Goal: Information Seeking & Learning: Learn about a topic

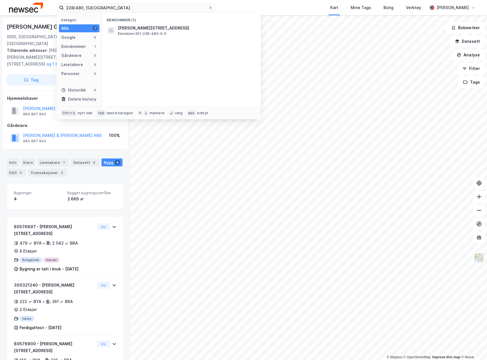
click at [93, 7] on input "228/480, [GEOGRAPHIC_DATA]" at bounding box center [136, 7] width 145 height 9
drag, startPoint x: 0, startPoint y: 0, endPoint x: 93, endPoint y: 8, distance: 93.4
click at [93, 8] on input "228/480, [GEOGRAPHIC_DATA]" at bounding box center [136, 7] width 145 height 9
type input "212/364, [GEOGRAPHIC_DATA]"
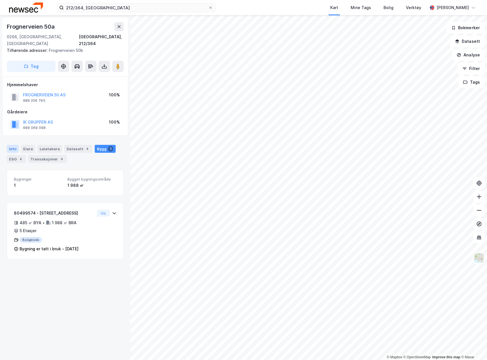
click at [9, 145] on div "Info" at bounding box center [13, 149] width 12 height 8
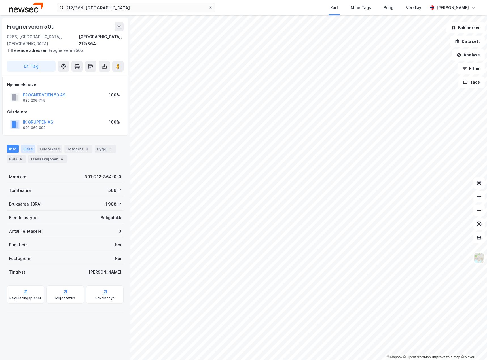
click at [24, 145] on div "Eiere" at bounding box center [28, 149] width 14 height 8
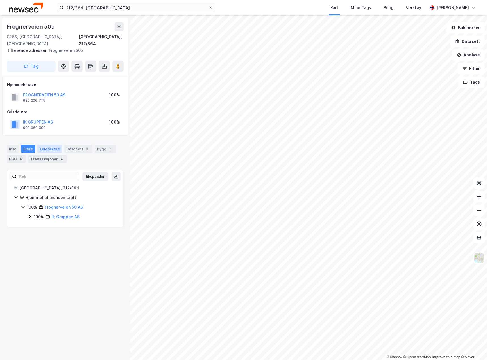
click at [44, 145] on div "Leietakere" at bounding box center [49, 149] width 25 height 8
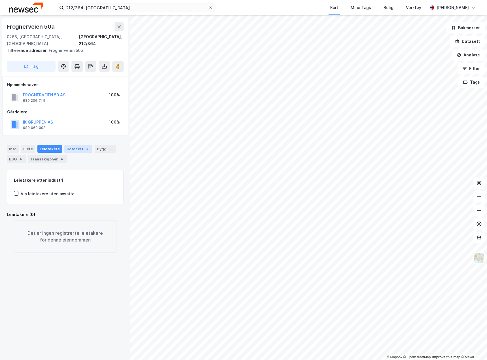
click at [76, 145] on div "Datasett 4" at bounding box center [78, 149] width 28 height 8
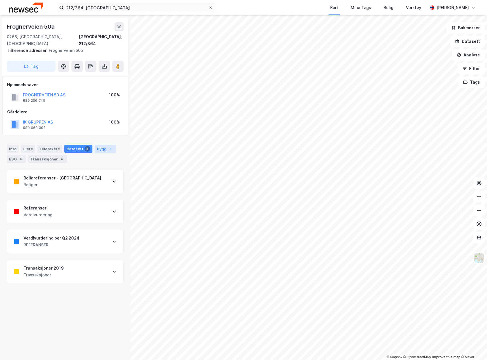
click at [108, 146] on div "1" at bounding box center [111, 149] width 6 height 6
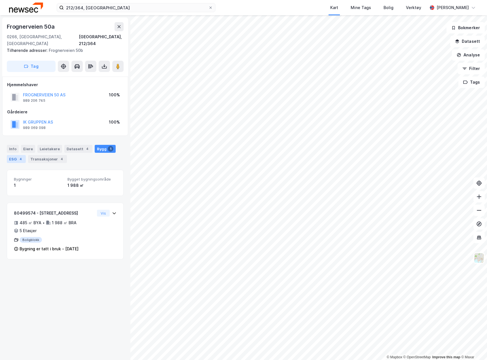
click at [17, 155] on div "ESG 4" at bounding box center [16, 159] width 19 height 8
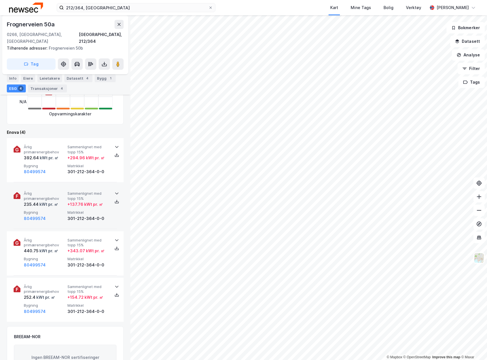
scroll to position [170, 0]
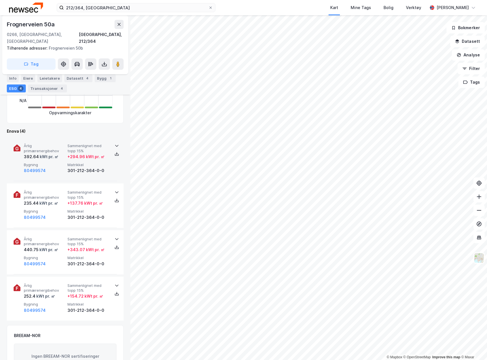
click at [104, 169] on div "Årlig primærenergibehov 392.64 kWt pr. ㎡ Sammenlignet med topp 15% + 294.96 kWt…" at bounding box center [65, 159] width 103 height 44
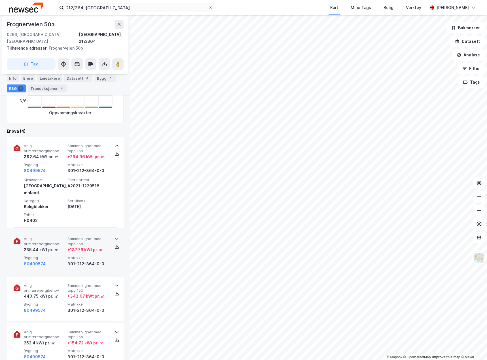
click at [112, 249] on div "Årlig primærenergibehov 235.44 kWt pr. ㎡ Sammenlignet med topp 15% + 137.76 kWt…" at bounding box center [65, 252] width 103 height 44
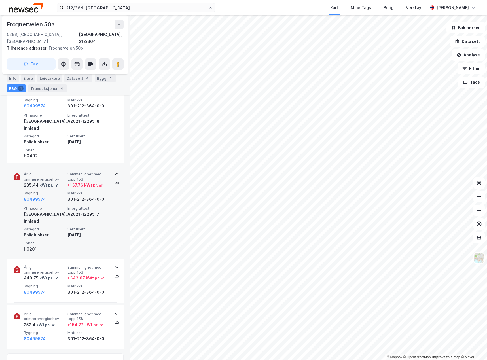
scroll to position [255, 0]
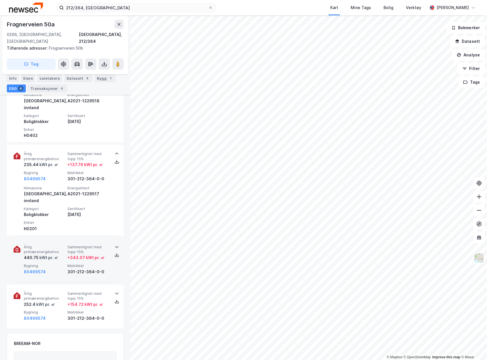
click at [111, 252] on div "Årlig primærenergibehov 440.75 kWt pr. ㎡ Sammenlignet med topp 15% + 343.07 kWt…" at bounding box center [65, 260] width 103 height 44
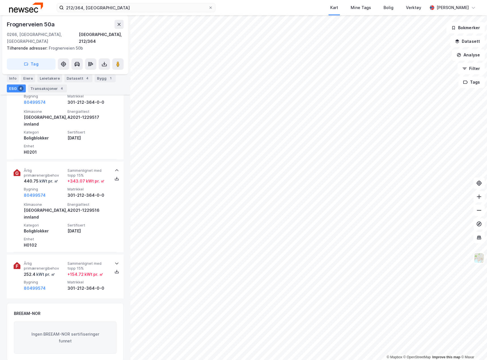
scroll to position [340, 0]
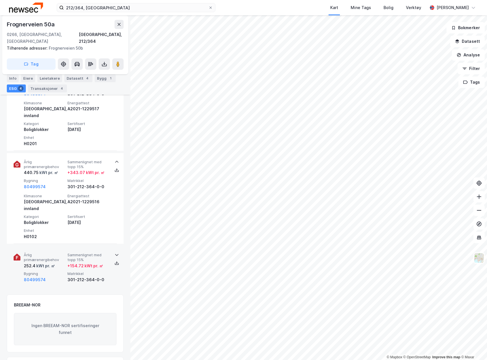
click at [111, 254] on div "Årlig primærenergibehov 252.4 kWt pr. ㎡ Sammenlignet med topp 15% + 154.72 kWt …" at bounding box center [65, 268] width 103 height 44
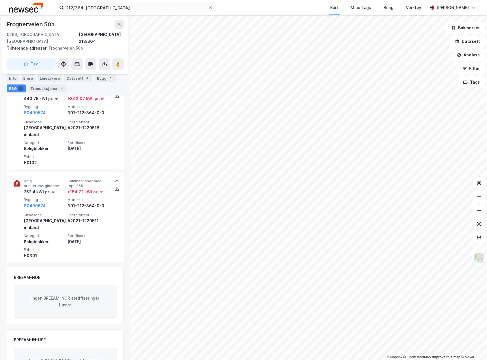
scroll to position [0, 0]
